Goal: Check status: Verify the current state of an ongoing process or item

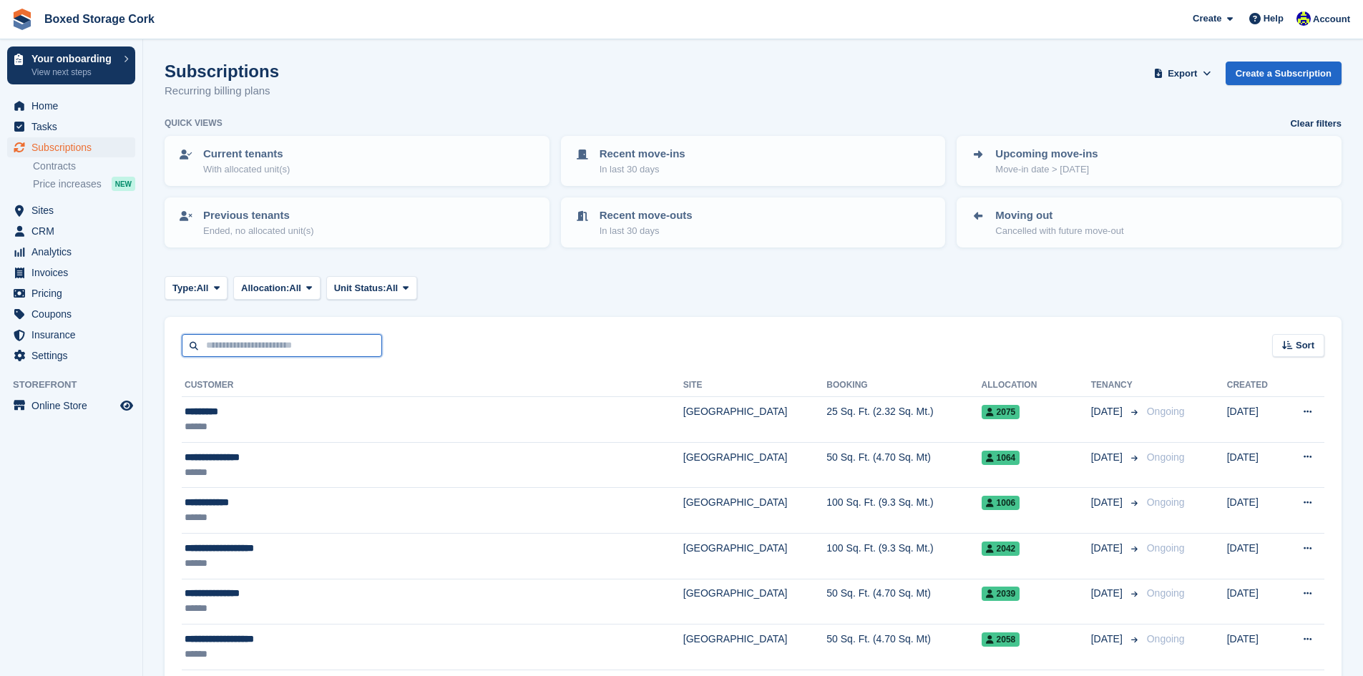
click at [326, 351] on input "text" at bounding box center [282, 346] width 200 height 24
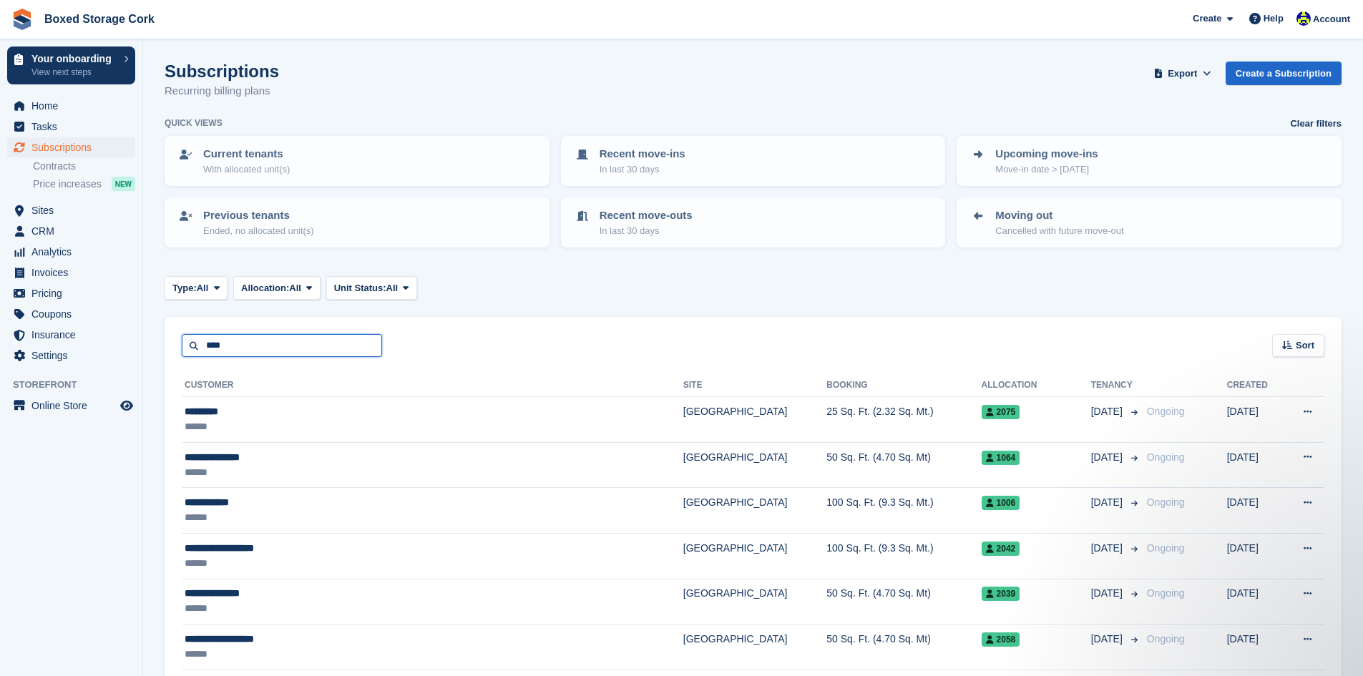
type input "****"
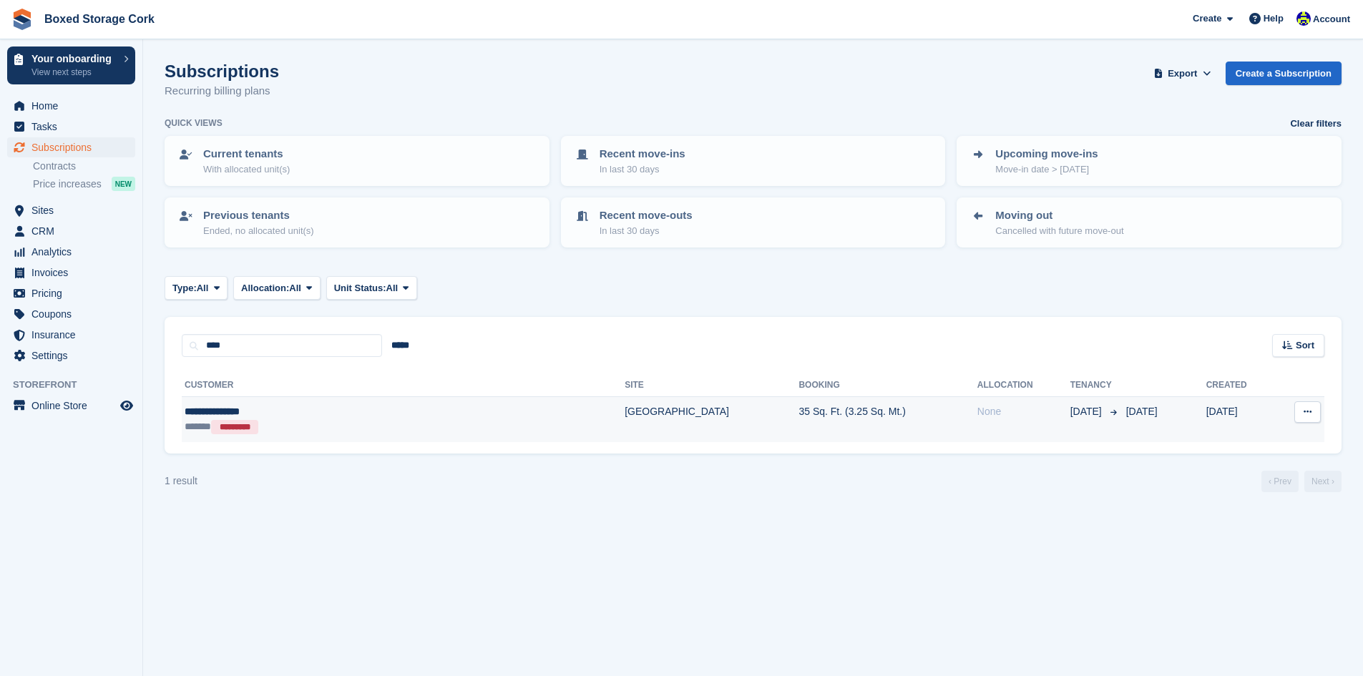
click at [313, 411] on div "**********" at bounding box center [316, 411] width 263 height 15
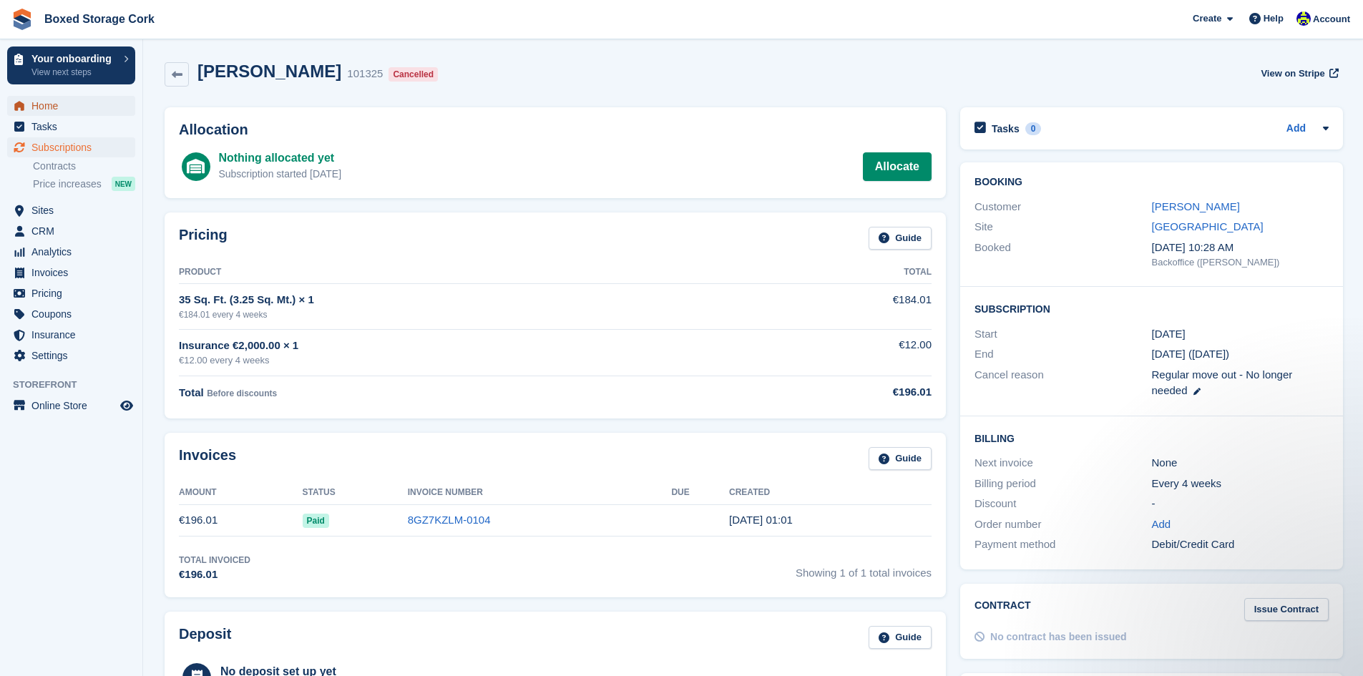
click at [51, 102] on span "Home" at bounding box center [74, 106] width 86 height 20
